Goal: Book appointment/travel/reservation

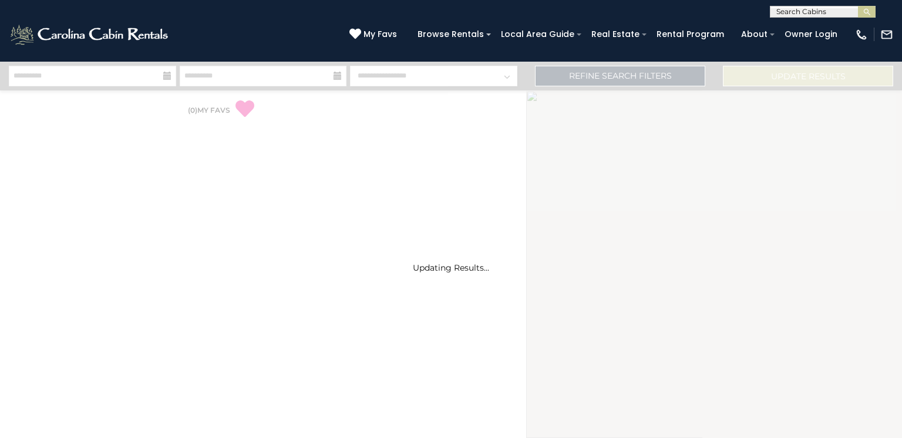
select select "*"
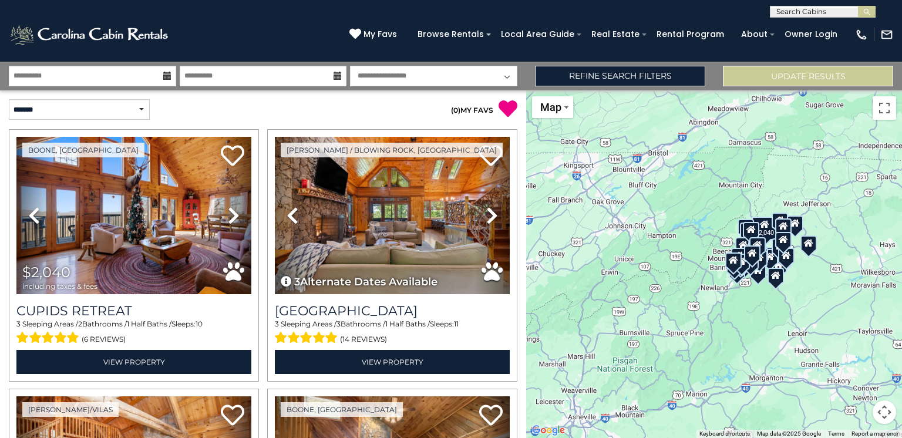
drag, startPoint x: 901, startPoint y: 28, endPoint x: 901, endPoint y: 50, distance: 21.7
click at [901, 50] on div "[PHONE_NUMBER] My Favs Browse Rentals Local Area Guide Activities & Attractions…" at bounding box center [451, 40] width 902 height 44
drag, startPoint x: 520, startPoint y: 239, endPoint x: 518, endPoint y: 292, distance: 52.9
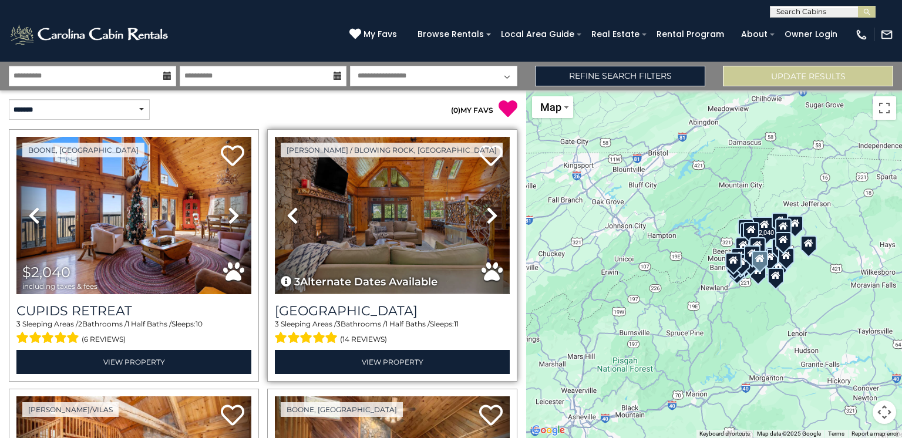
click at [390, 214] on img at bounding box center [392, 215] width 235 height 157
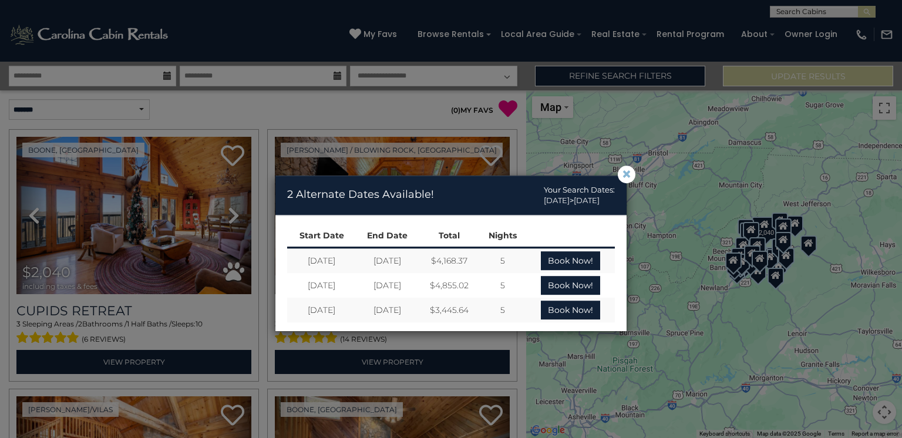
click at [626, 174] on span "×" at bounding box center [626, 174] width 11 height 0
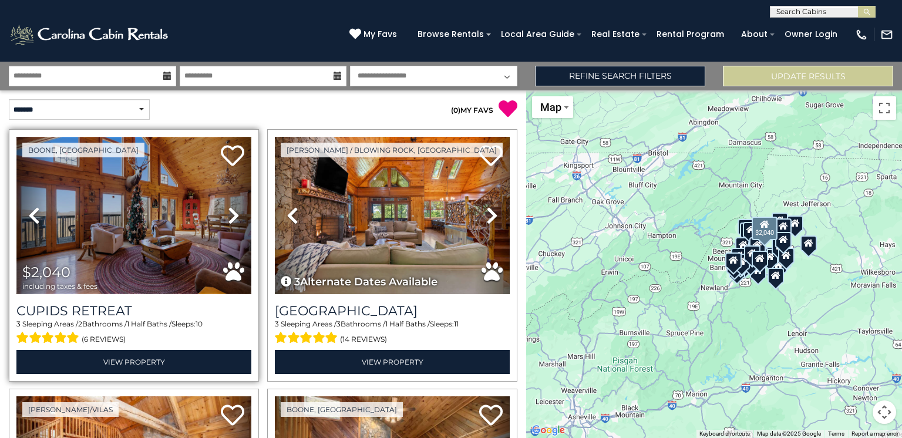
click at [190, 217] on img at bounding box center [133, 215] width 235 height 157
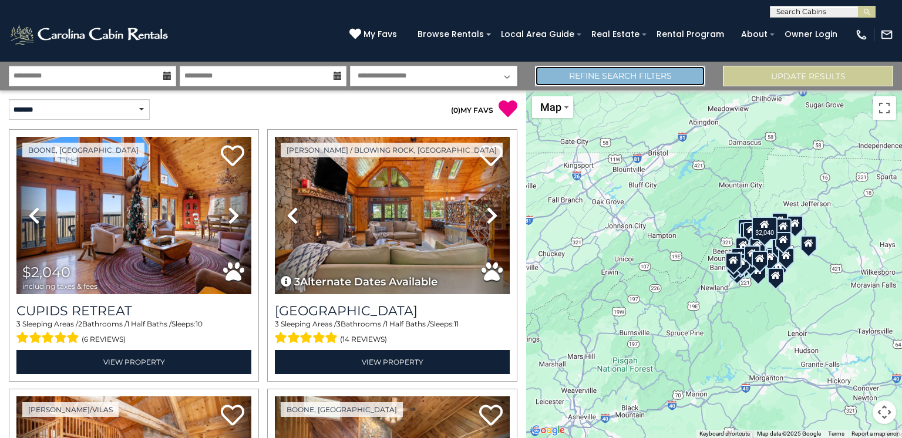
click at [637, 72] on link "Refine Search Filters" at bounding box center [620, 76] width 170 height 21
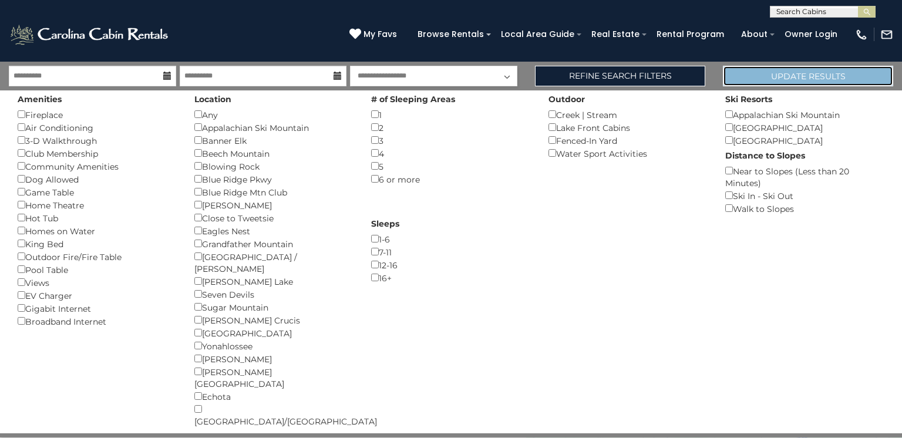
click at [745, 73] on button "Update Results" at bounding box center [808, 76] width 170 height 21
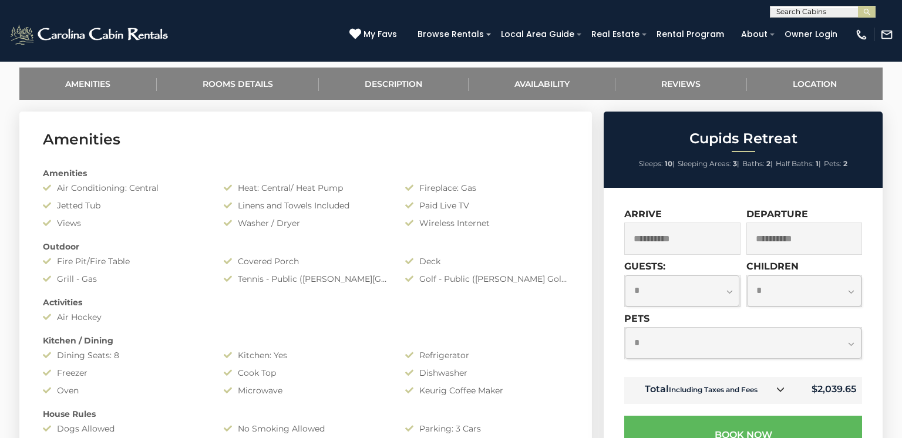
scroll to position [553, 0]
click at [852, 344] on select "**********" at bounding box center [743, 343] width 237 height 31
select select "*"
click at [625, 329] on select "**********" at bounding box center [743, 343] width 237 height 31
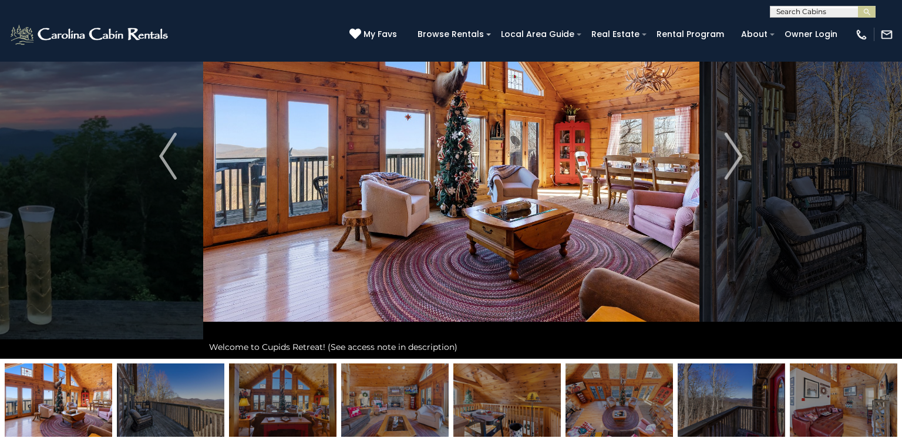
scroll to position [0, 0]
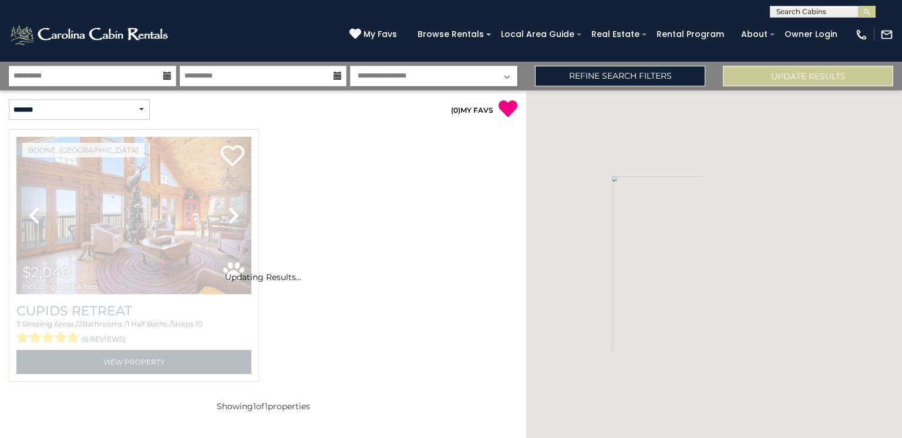
select select "*"
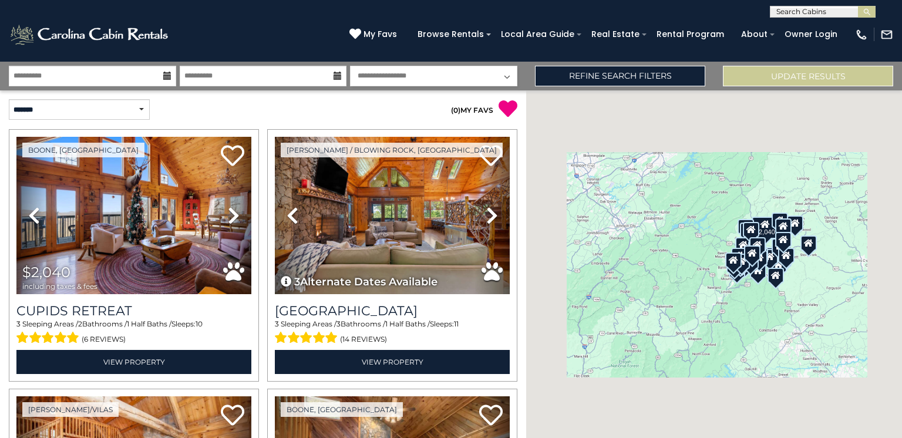
click at [506, 78] on select "**********" at bounding box center [433, 76] width 167 height 21
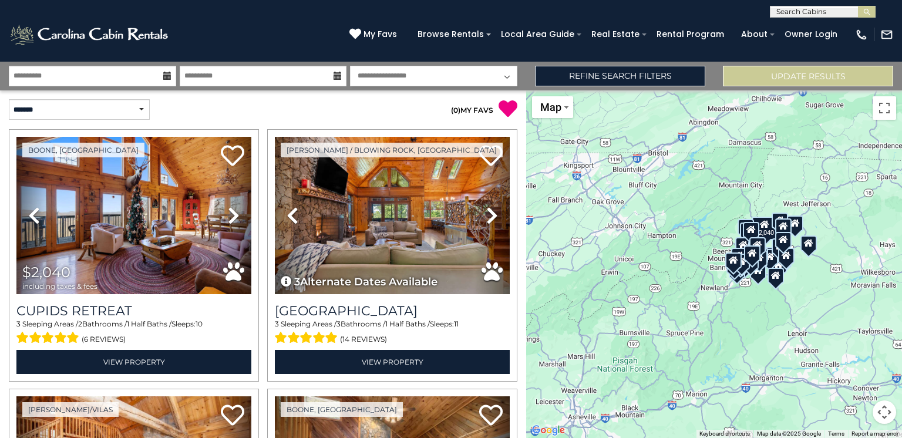
select select
click at [350, 66] on select "**********" at bounding box center [433, 76] width 167 height 21
click at [787, 72] on button "Update Results" at bounding box center [808, 76] width 170 height 21
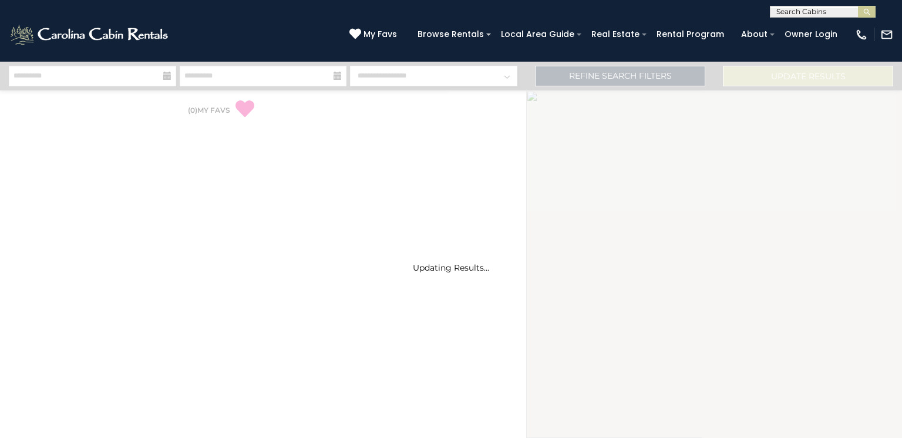
select select "*"
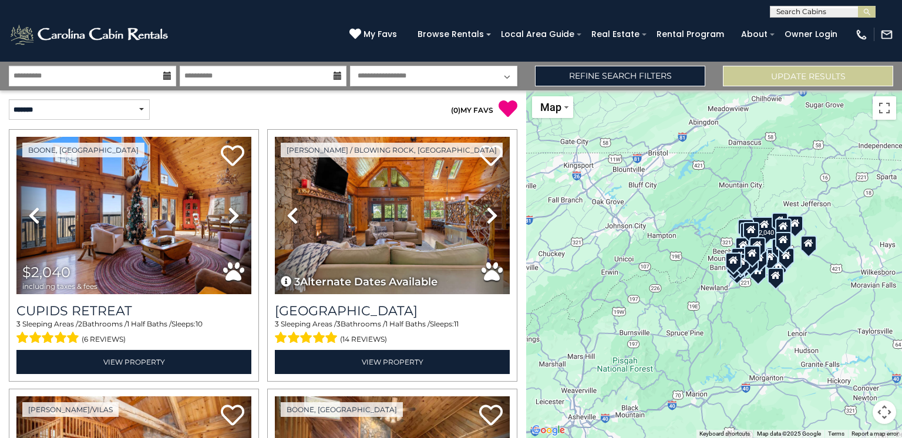
click at [618, 170] on div "$2,040" at bounding box center [714, 264] width 376 height 348
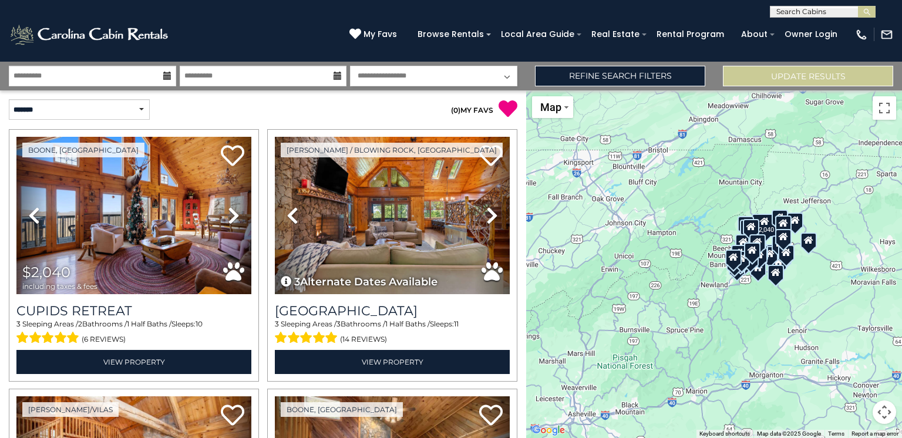
click at [635, 208] on div "$2,040" at bounding box center [714, 264] width 376 height 348
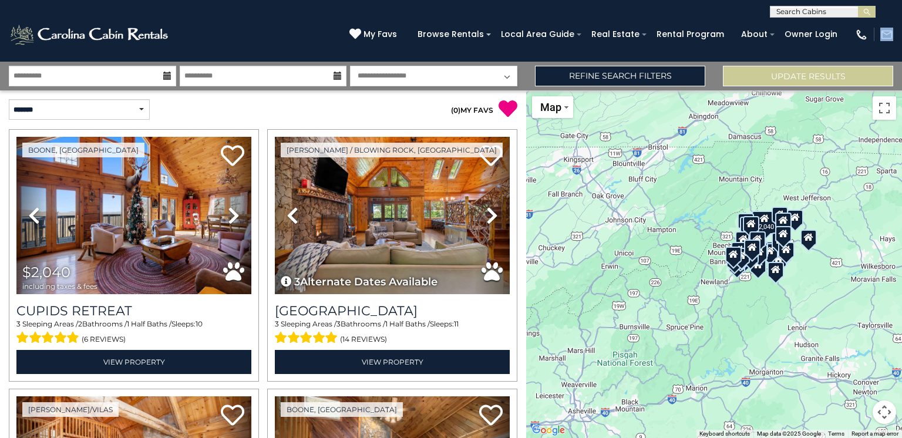
drag, startPoint x: 901, startPoint y: 19, endPoint x: 901, endPoint y: 45, distance: 26.4
click at [901, 45] on div "[PHONE_NUMBER] My Favs Browse Rentals Local Area Guide Activities & Attractions…" at bounding box center [451, 40] width 902 height 44
drag, startPoint x: 517, startPoint y: 205, endPoint x: 519, endPoint y: 257, distance: 52.3
